Goal: Navigation & Orientation: Find specific page/section

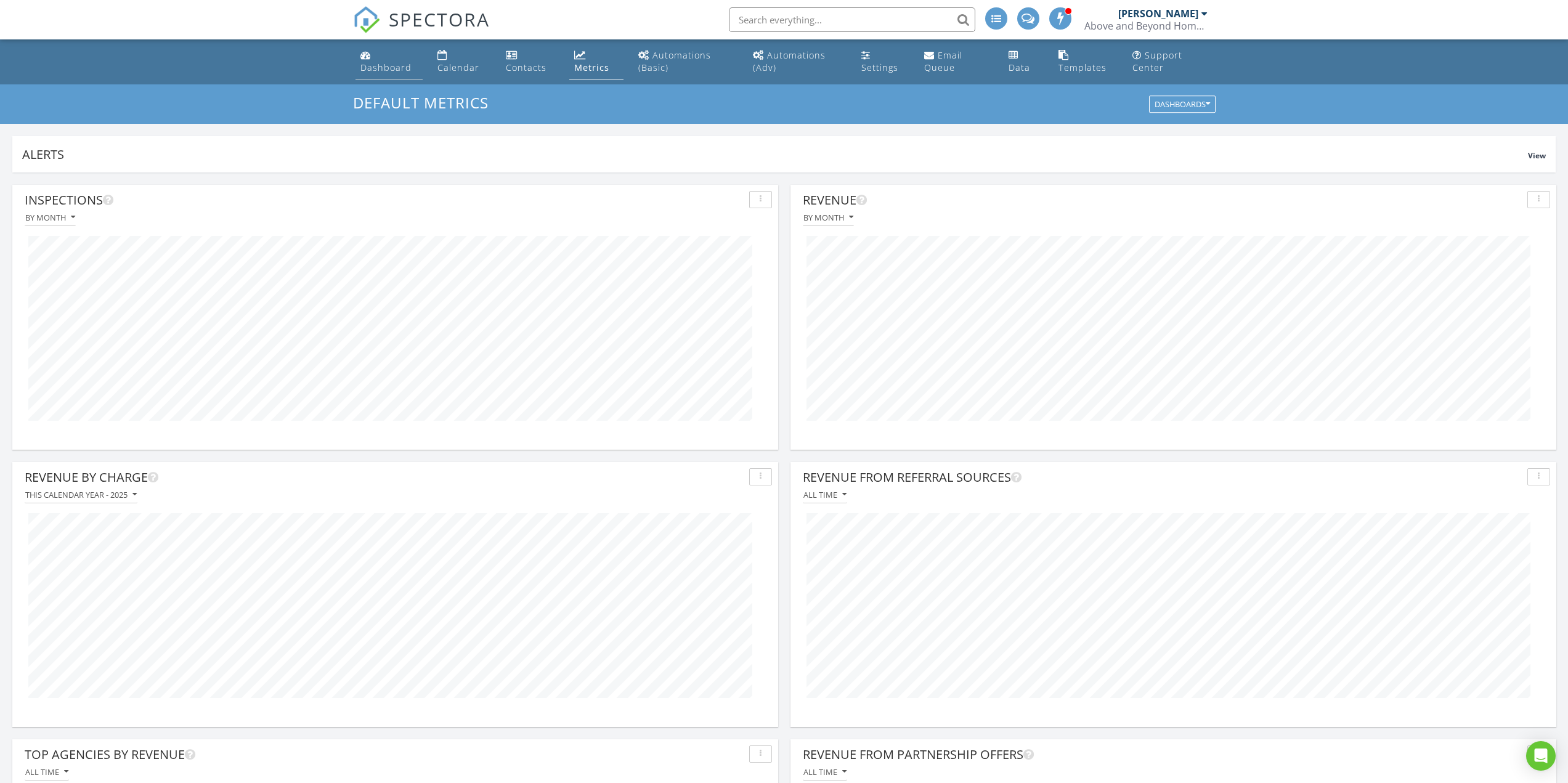
click at [382, 61] on link "Dashboard" at bounding box center [389, 62] width 67 height 35
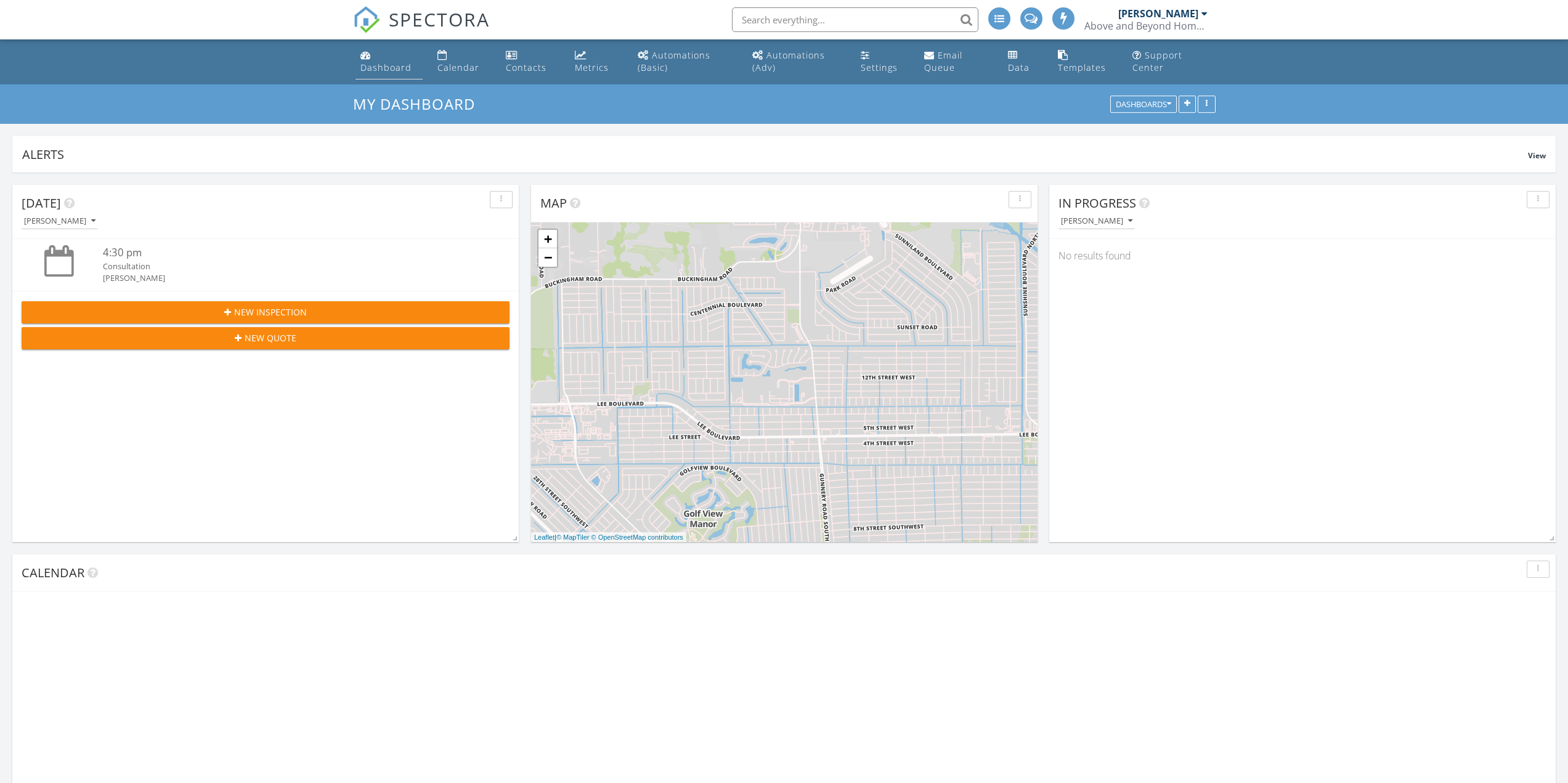
click at [363, 65] on div "Dashboard" at bounding box center [386, 67] width 51 height 12
